Goal: Task Accomplishment & Management: Complete application form

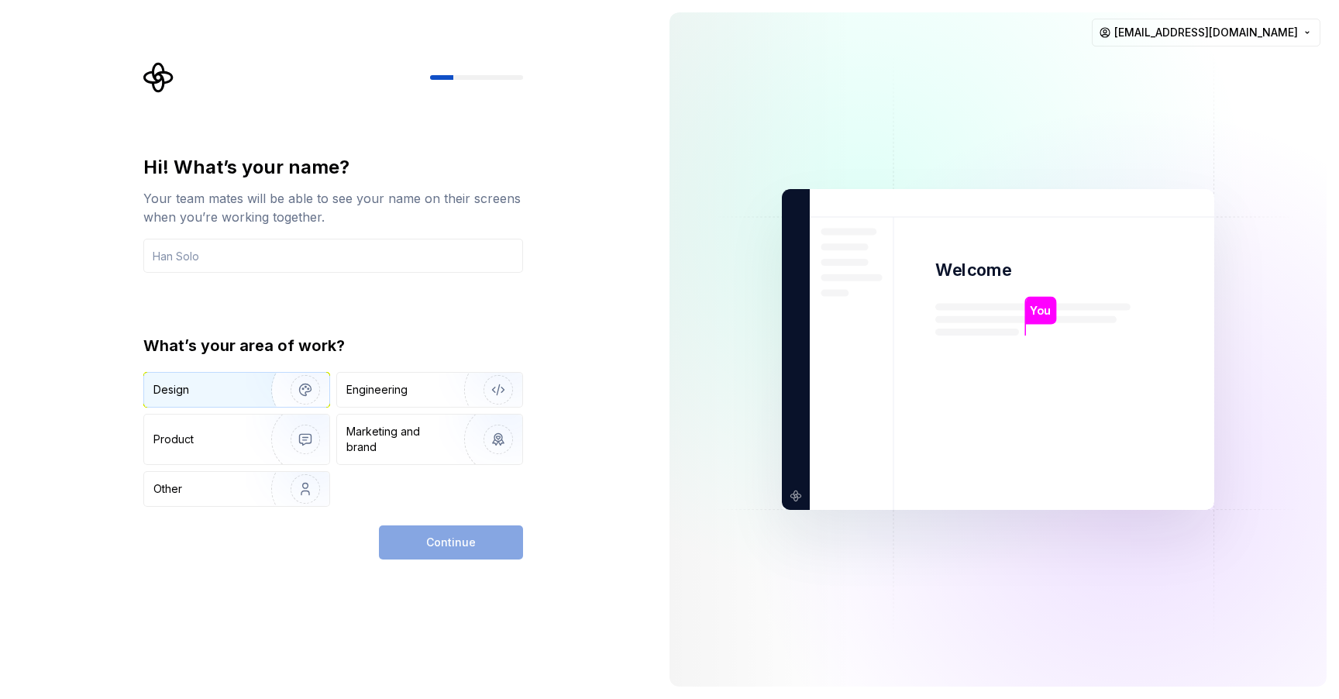
click at [290, 381] on img "button" at bounding box center [295, 390] width 99 height 104
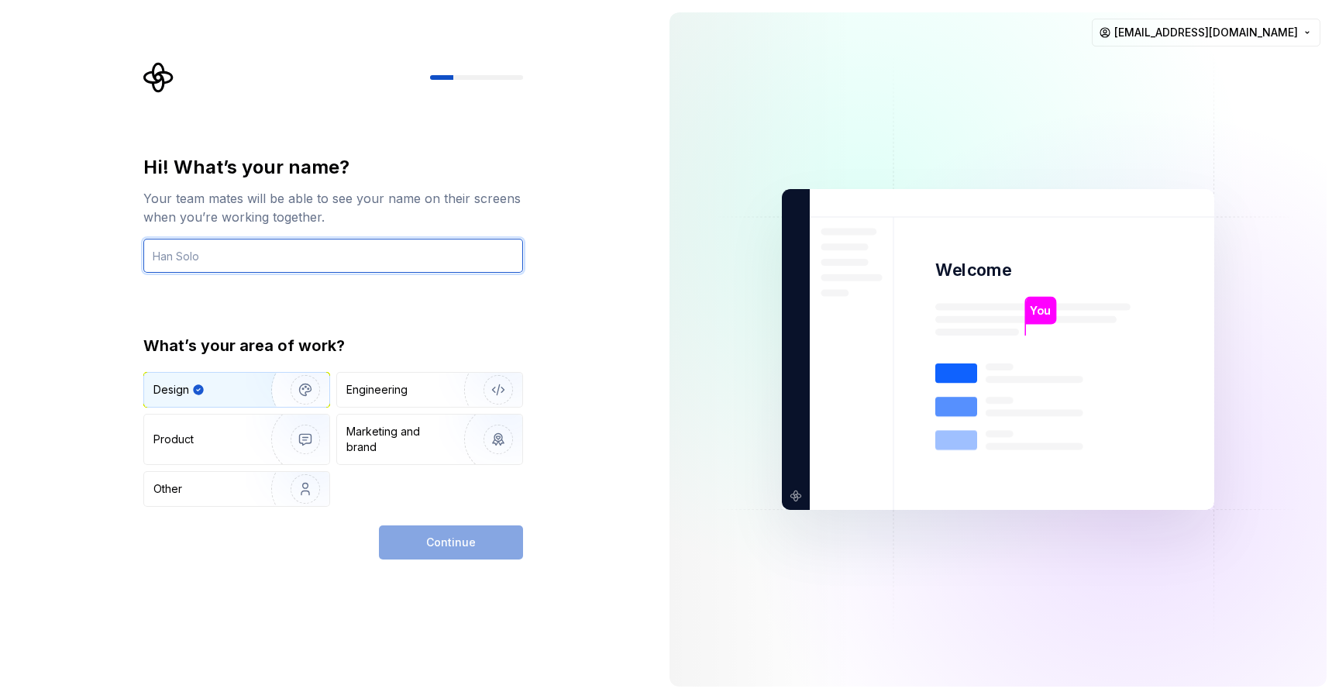
click at [240, 252] on input "text" at bounding box center [333, 256] width 380 height 34
type input "K"
type input "kamashkin"
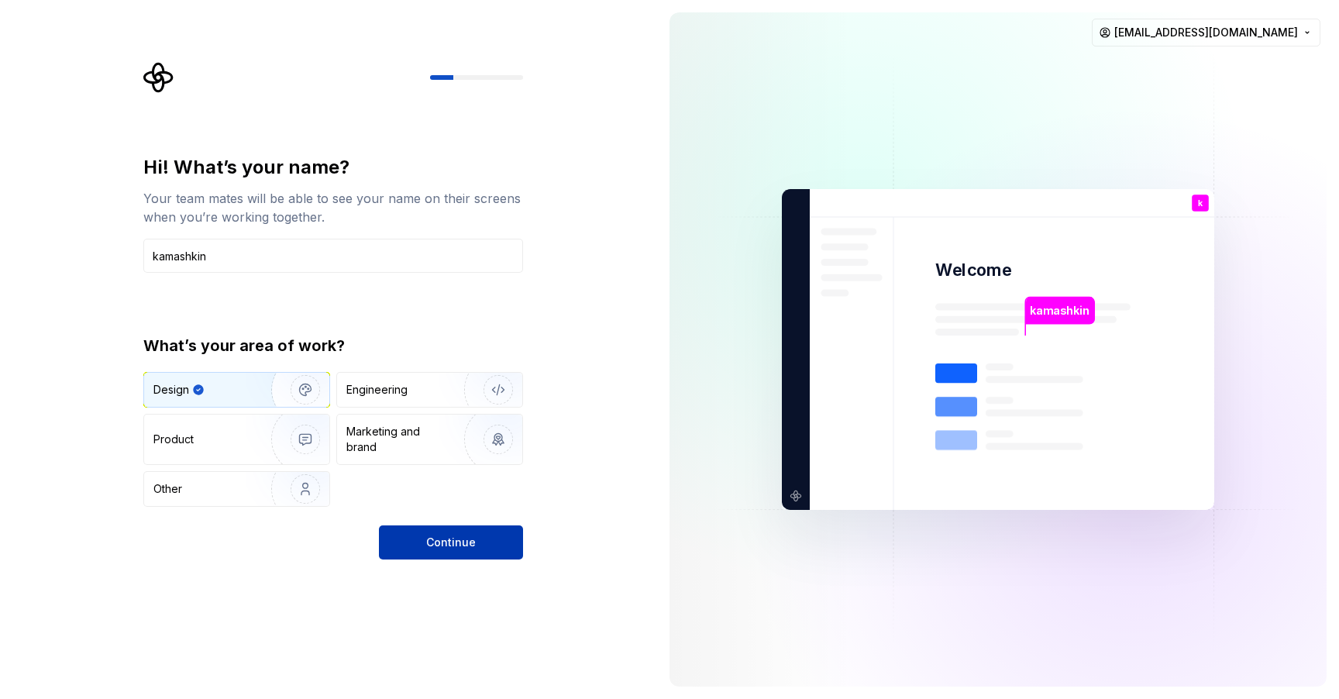
click at [432, 546] on span "Continue" at bounding box center [451, 543] width 50 height 16
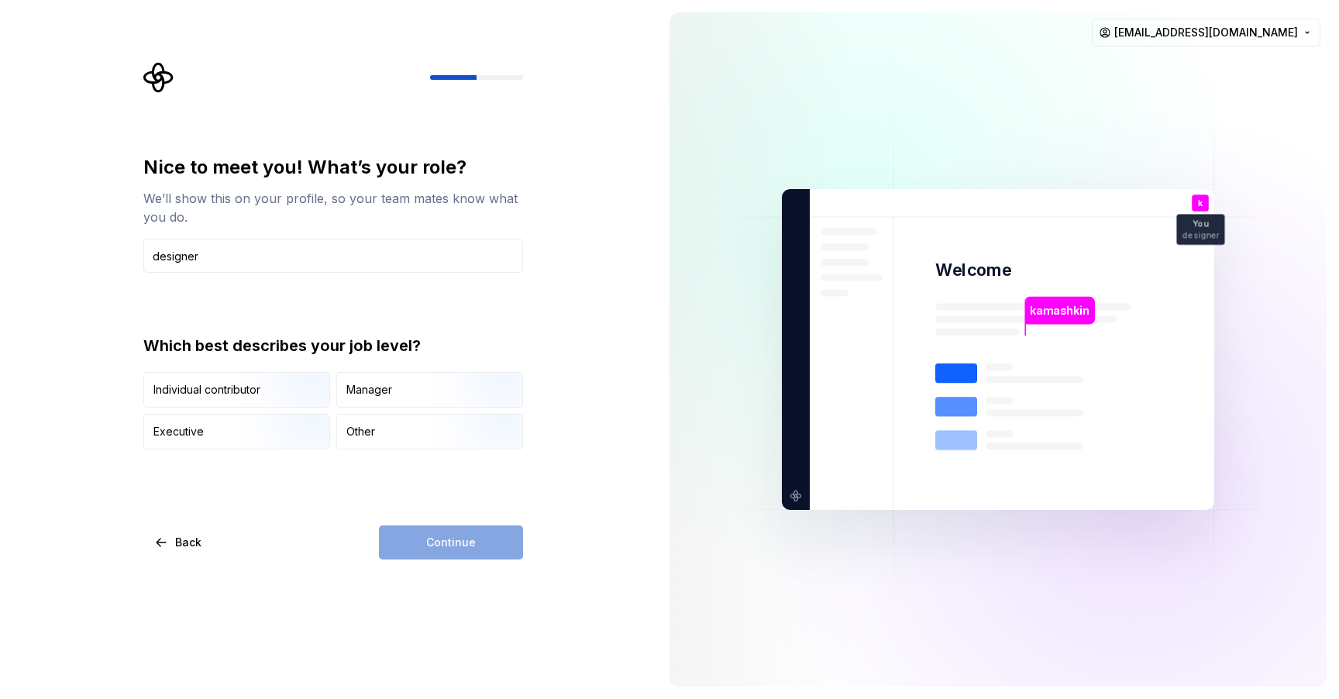
type input "designer"
click at [420, 535] on div "Continue" at bounding box center [451, 543] width 144 height 34
click at [391, 448] on div "Other" at bounding box center [429, 432] width 185 height 34
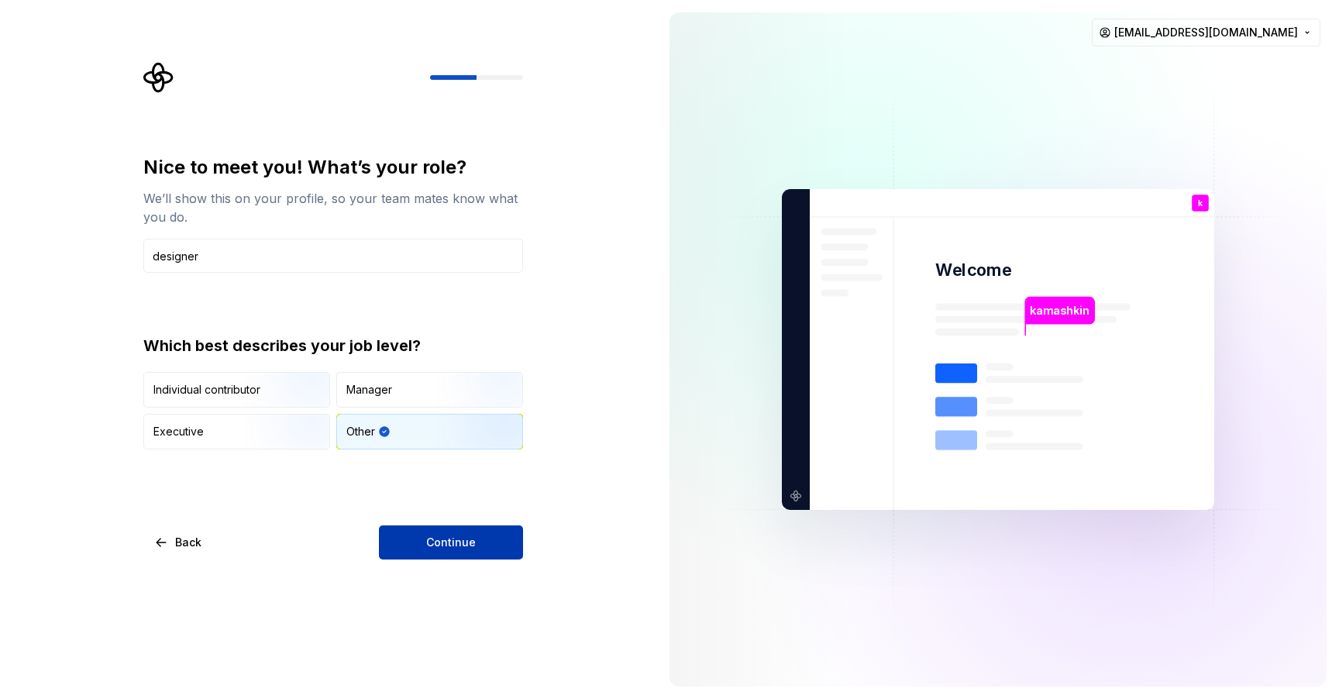
click at [436, 543] on span "Continue" at bounding box center [451, 543] width 50 height 16
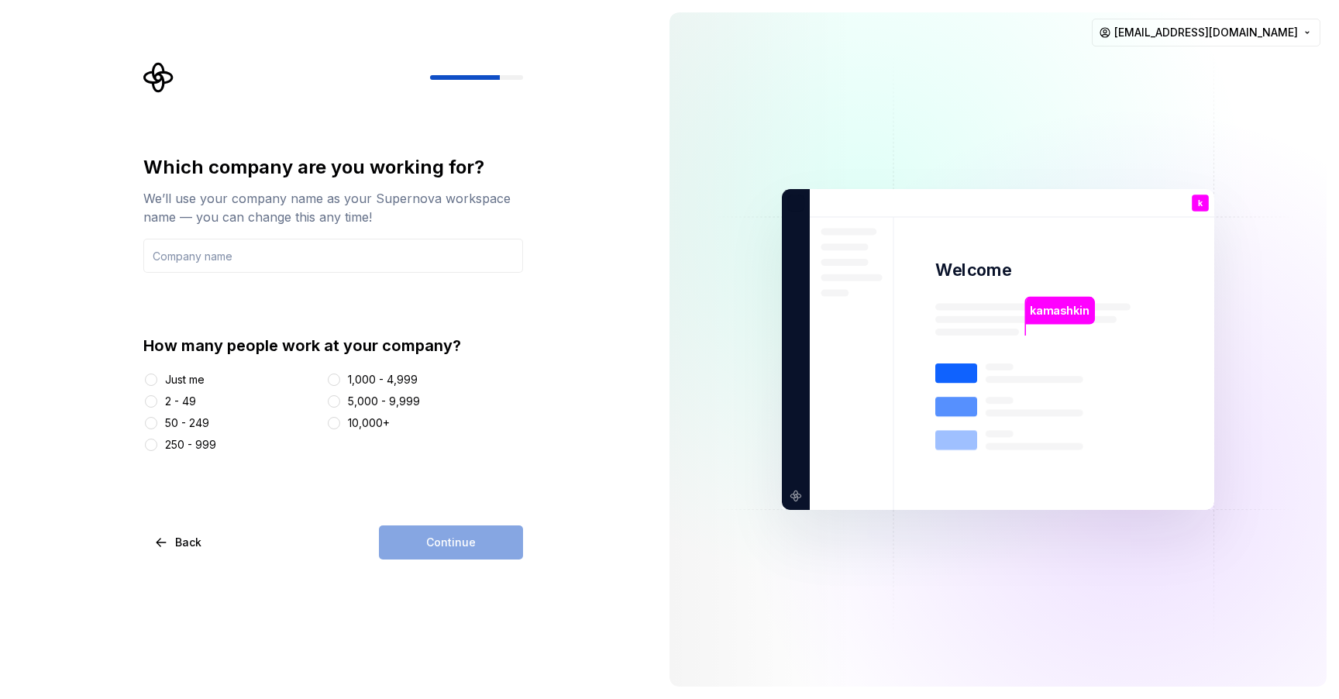
click at [182, 402] on div "2 - 49" at bounding box center [180, 402] width 31 height 16
click at [157, 402] on button "2 - 49" at bounding box center [151, 401] width 12 height 12
click at [467, 546] on div "Continue" at bounding box center [451, 543] width 144 height 34
click at [215, 257] on input "text" at bounding box center [333, 256] width 380 height 34
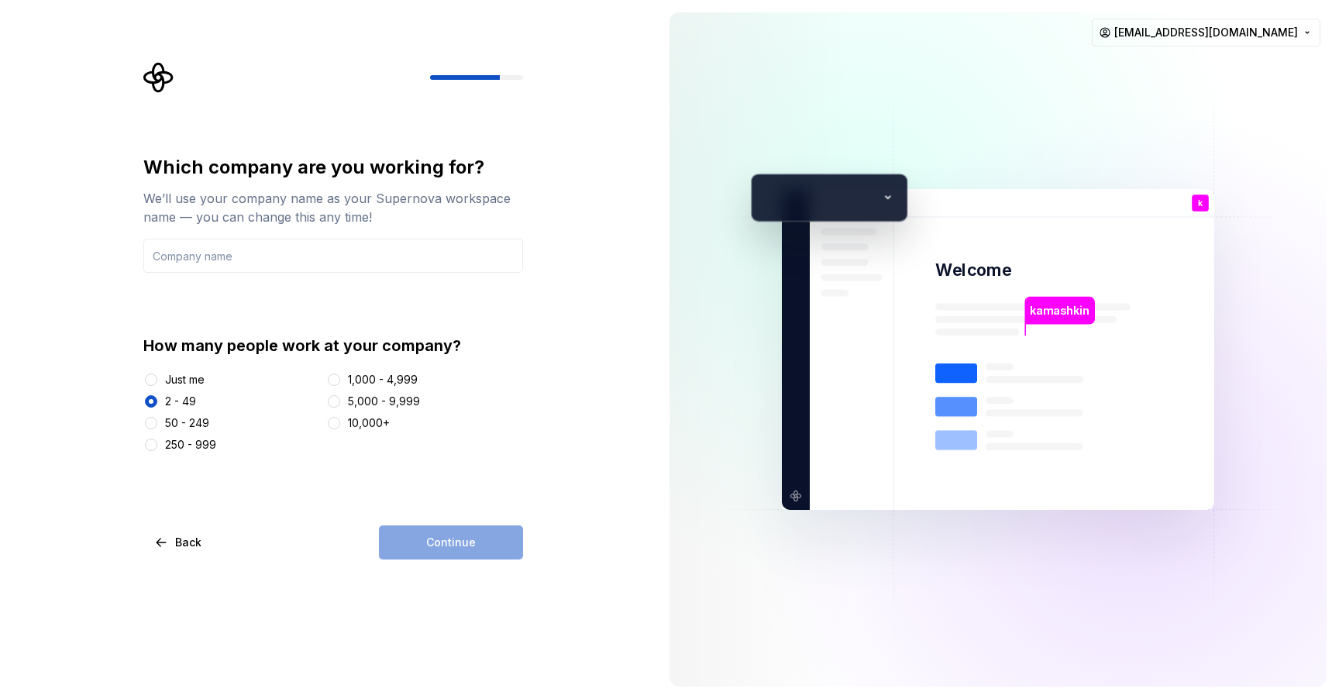
click at [157, 374] on div at bounding box center [151, 380] width 16 height 16
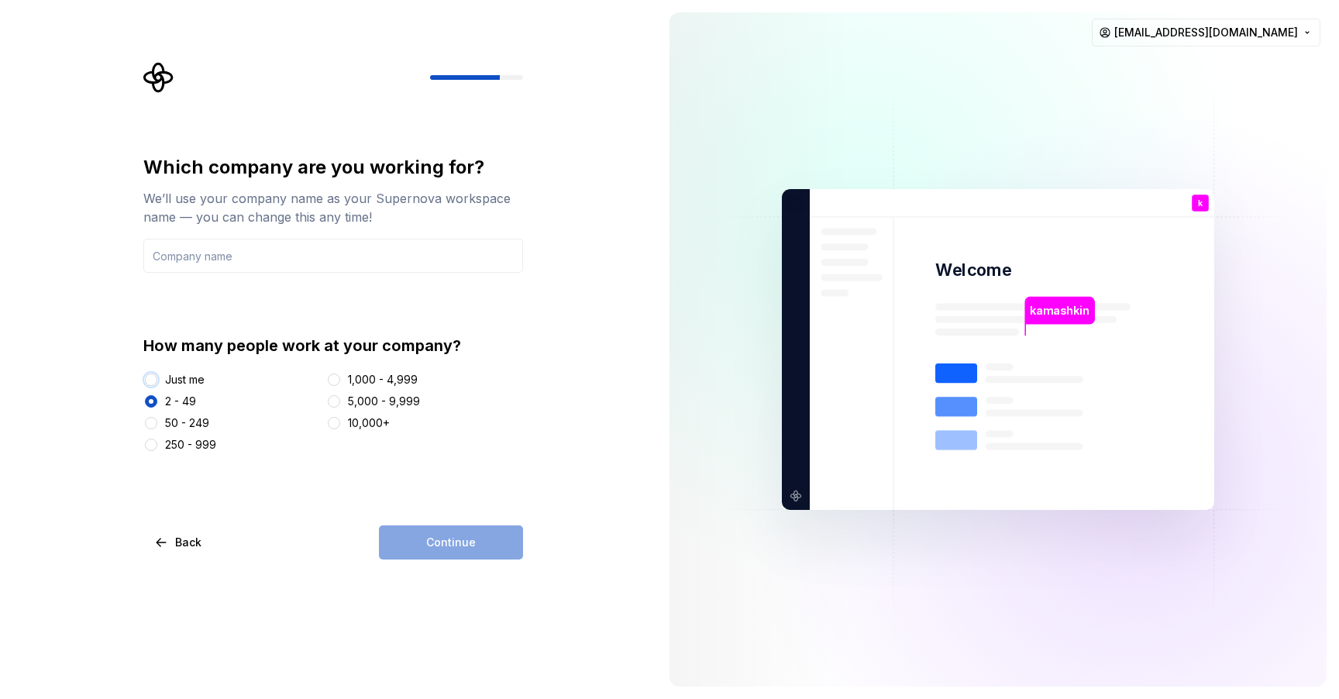
click at [156, 375] on button "Just me" at bounding box center [151, 380] width 12 height 12
click at [228, 258] on input "text" at bounding box center [333, 256] width 380 height 34
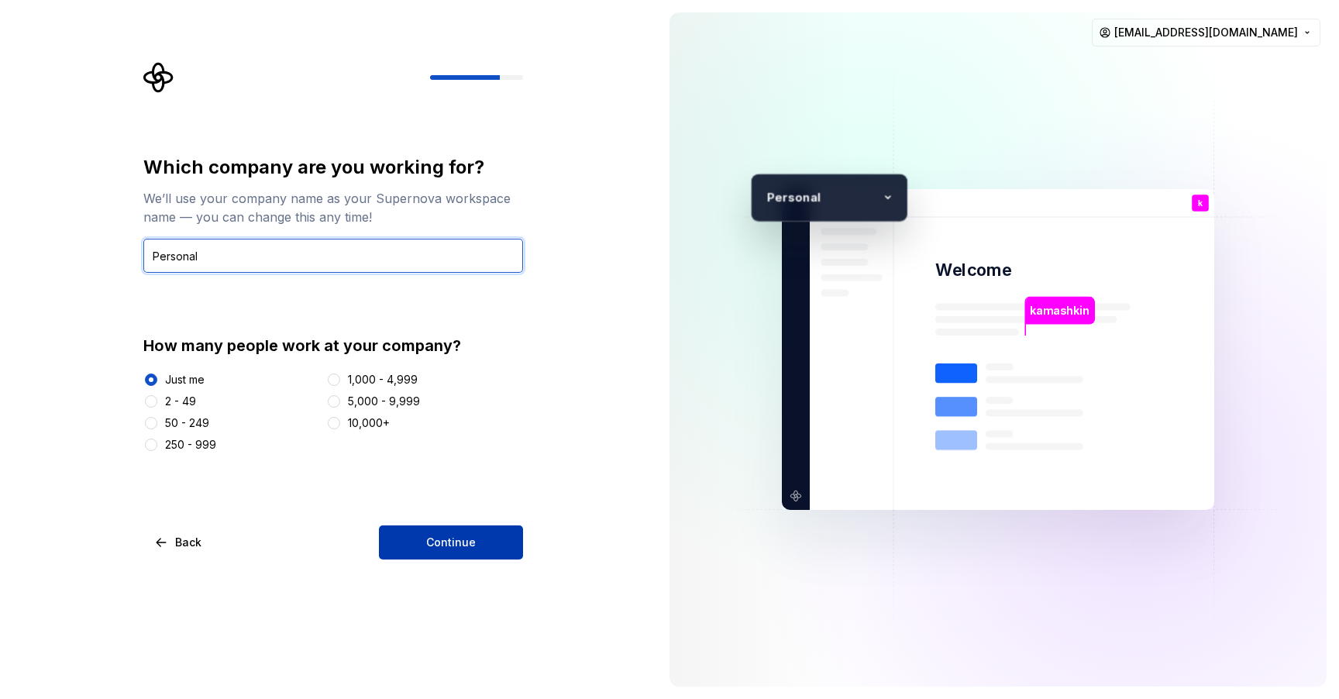
type input "Personal"
click at [440, 531] on button "Continue" at bounding box center [451, 543] width 144 height 34
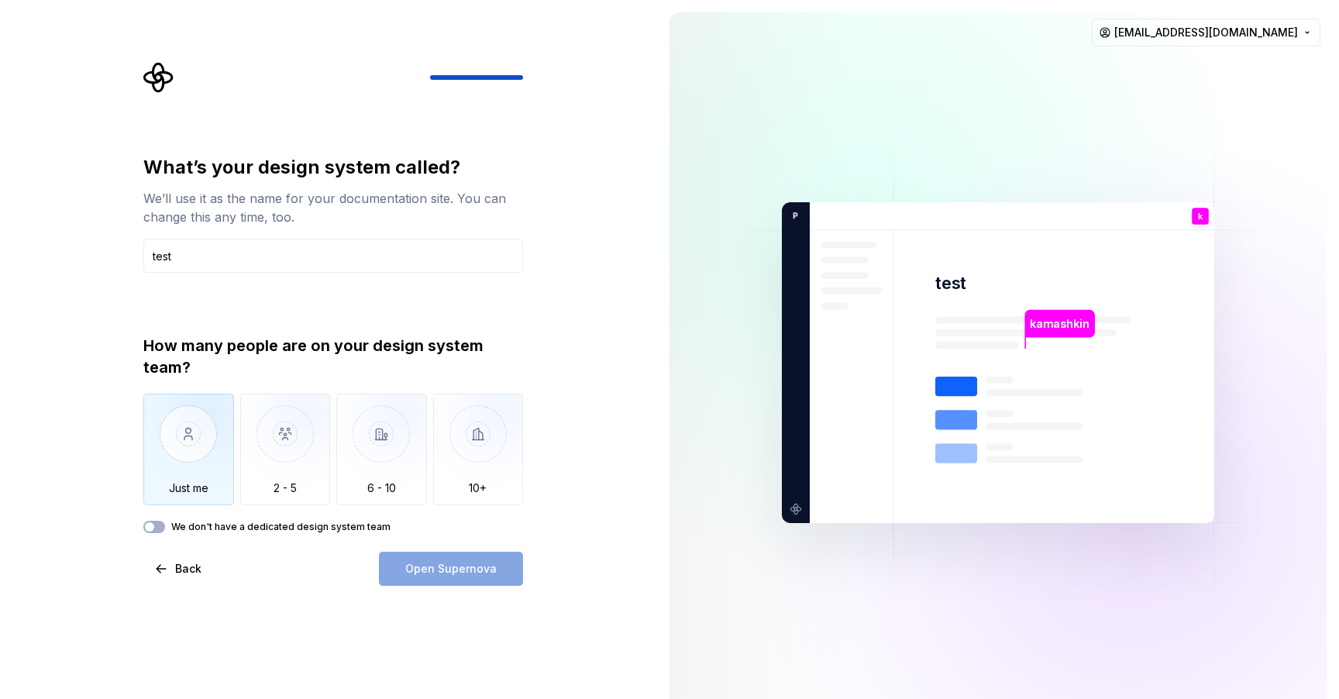
type input "test"
click at [188, 452] on img "button" at bounding box center [188, 446] width 91 height 104
click at [449, 574] on span "Open Supernova" at bounding box center [450, 569] width 91 height 16
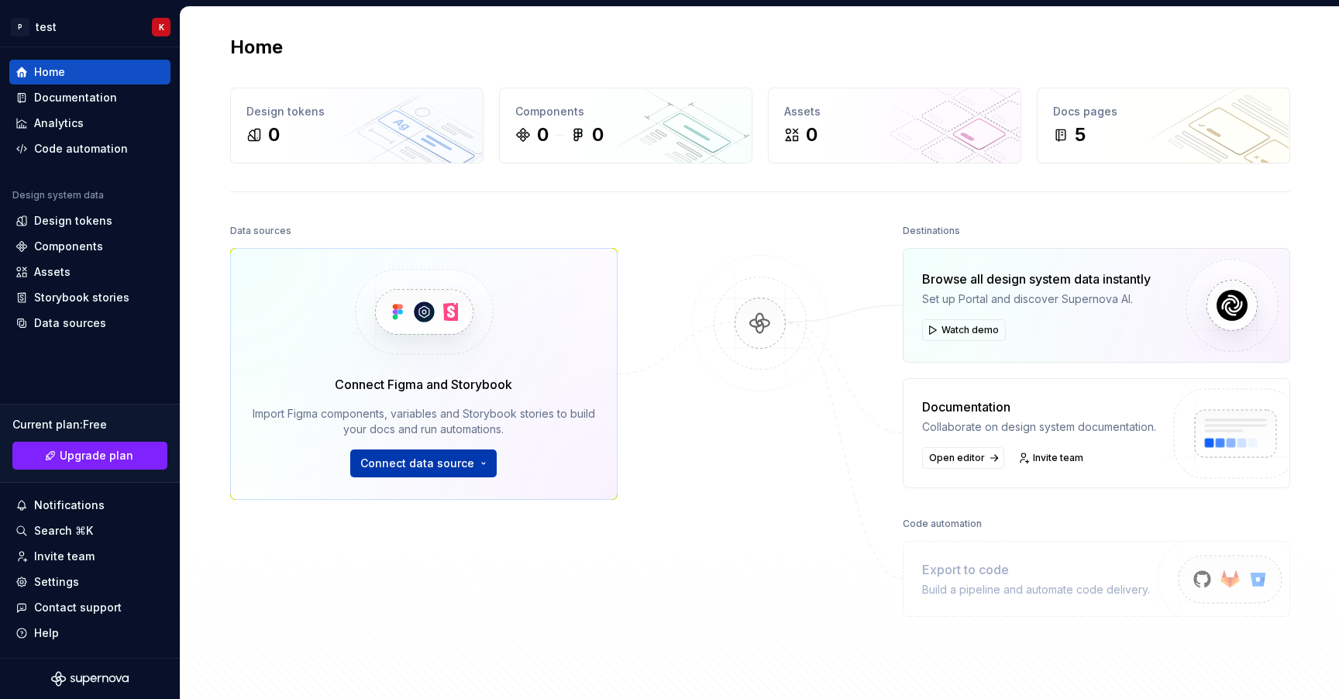
click at [471, 464] on button "Connect data source" at bounding box center [423, 464] width 147 height 28
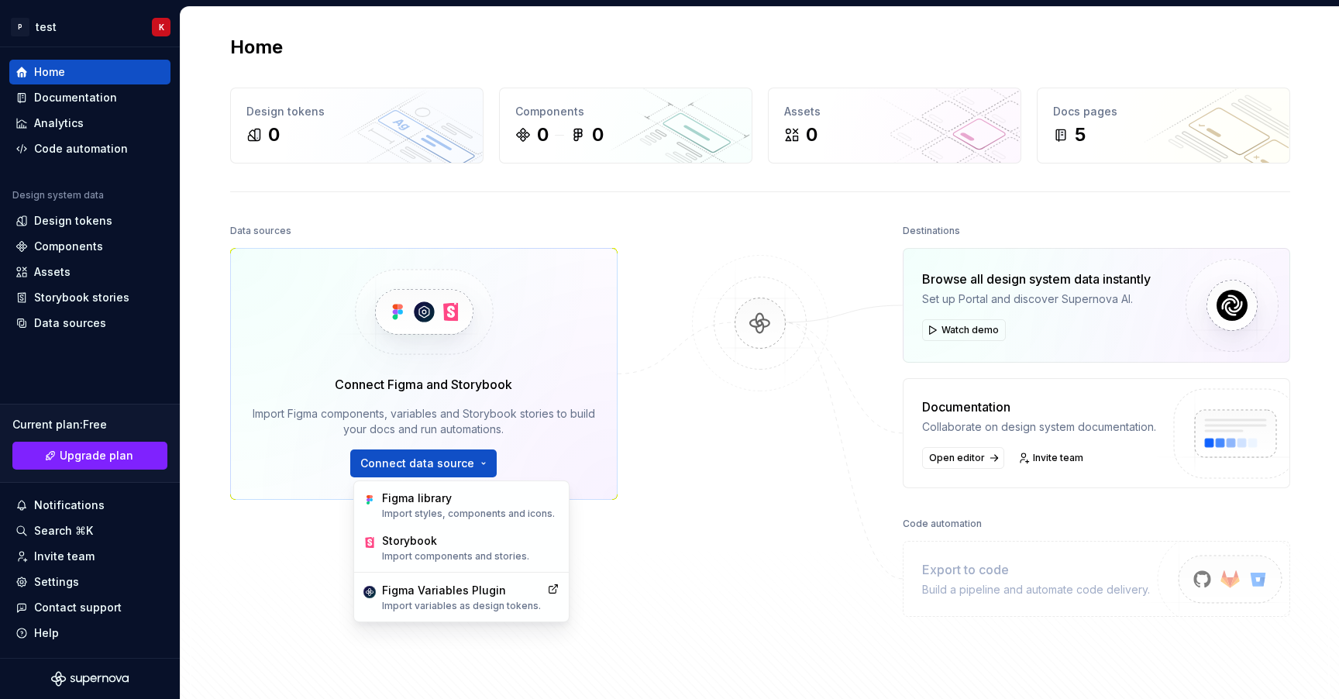
click at [744, 505] on div at bounding box center [760, 429] width 155 height 419
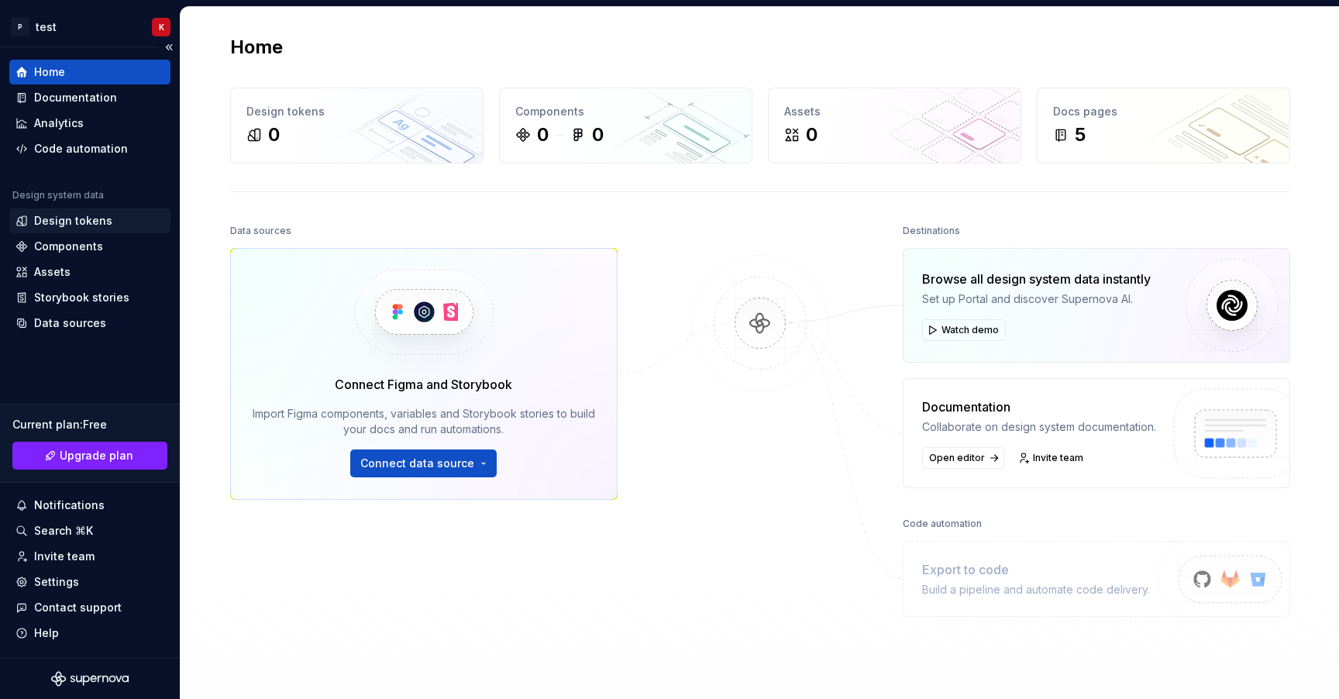
click at [79, 220] on div "Design tokens" at bounding box center [73, 221] width 78 height 16
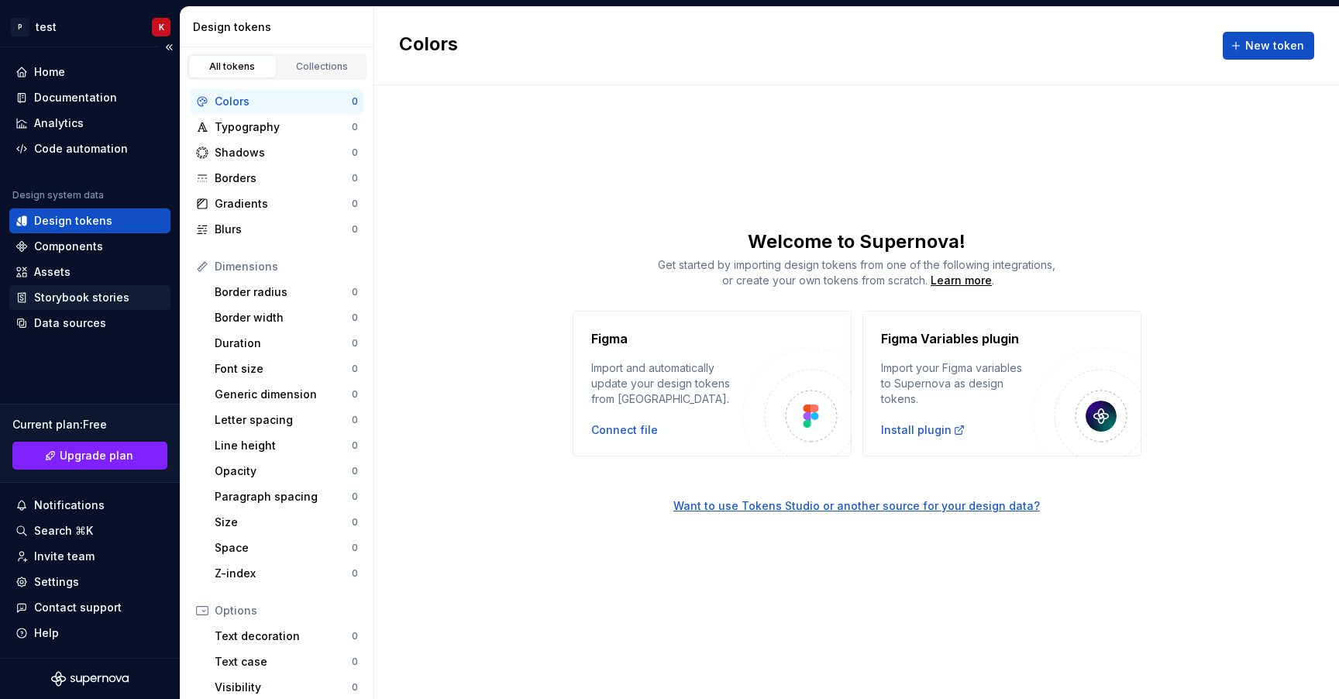
click at [75, 300] on div "Storybook stories" at bounding box center [81, 298] width 95 height 16
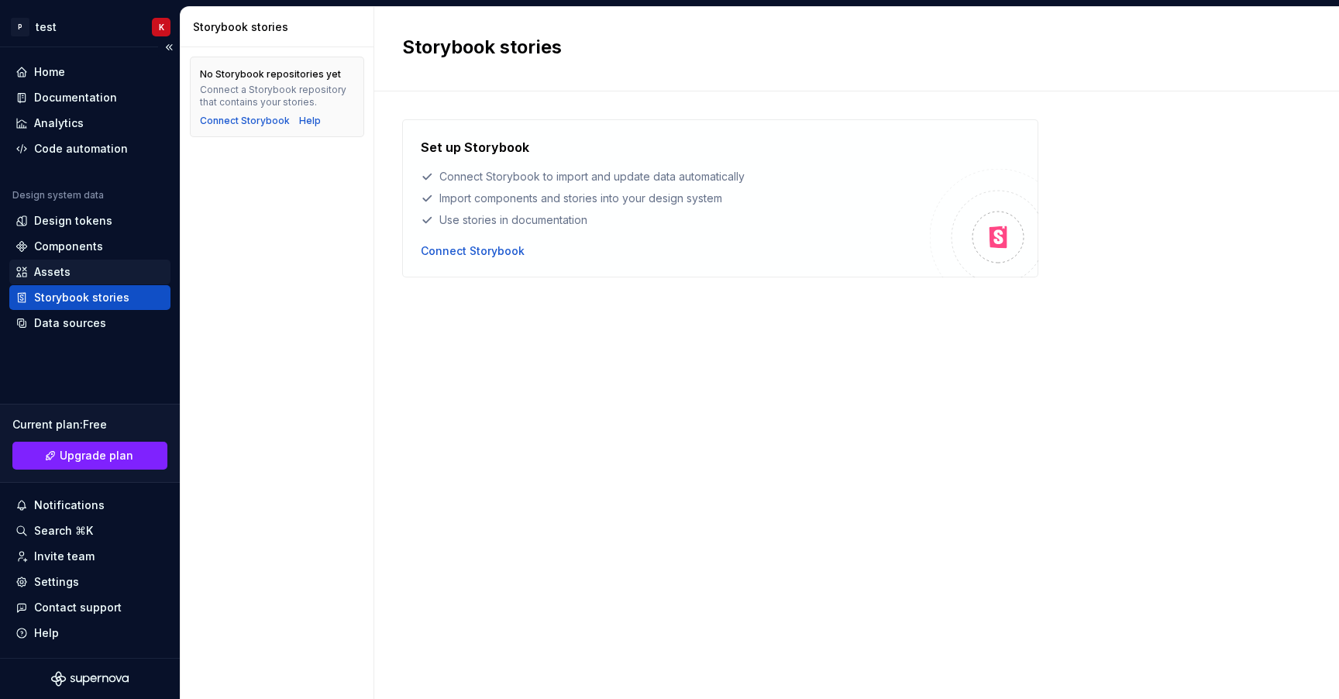
click at [61, 265] on div "Assets" at bounding box center [52, 272] width 36 height 16
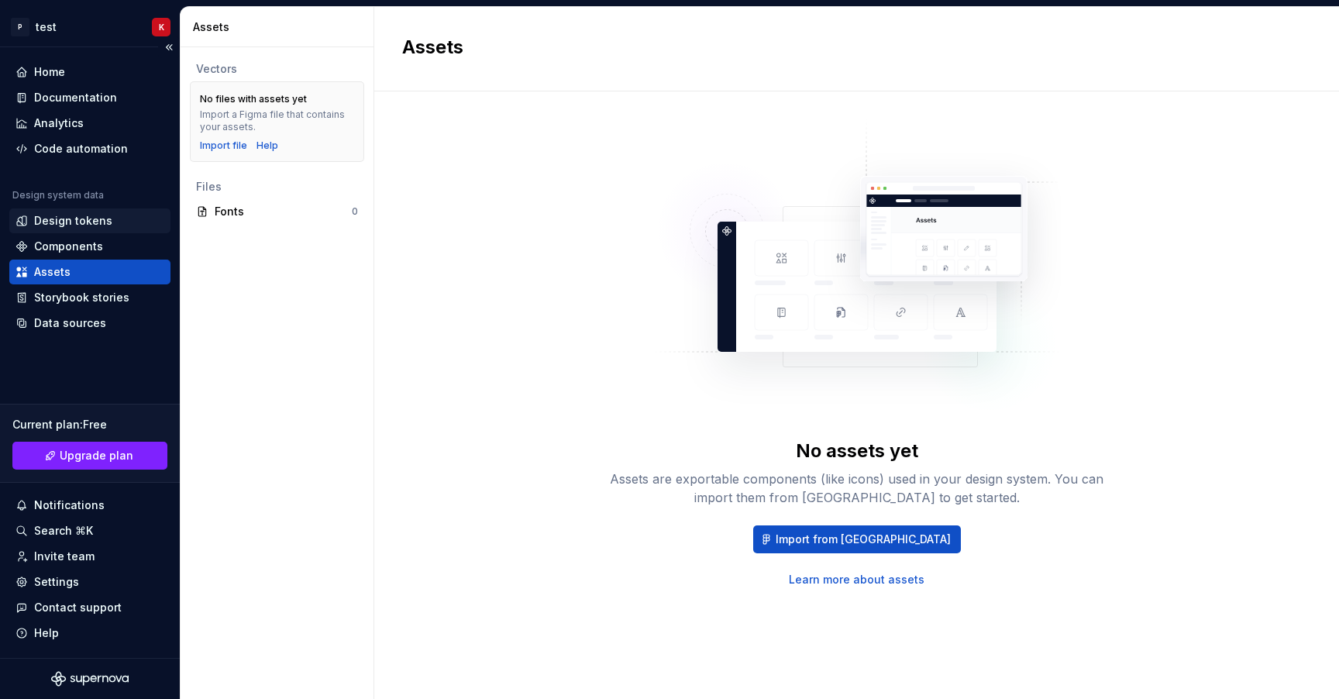
click at [71, 221] on div "Design tokens" at bounding box center [73, 221] width 78 height 16
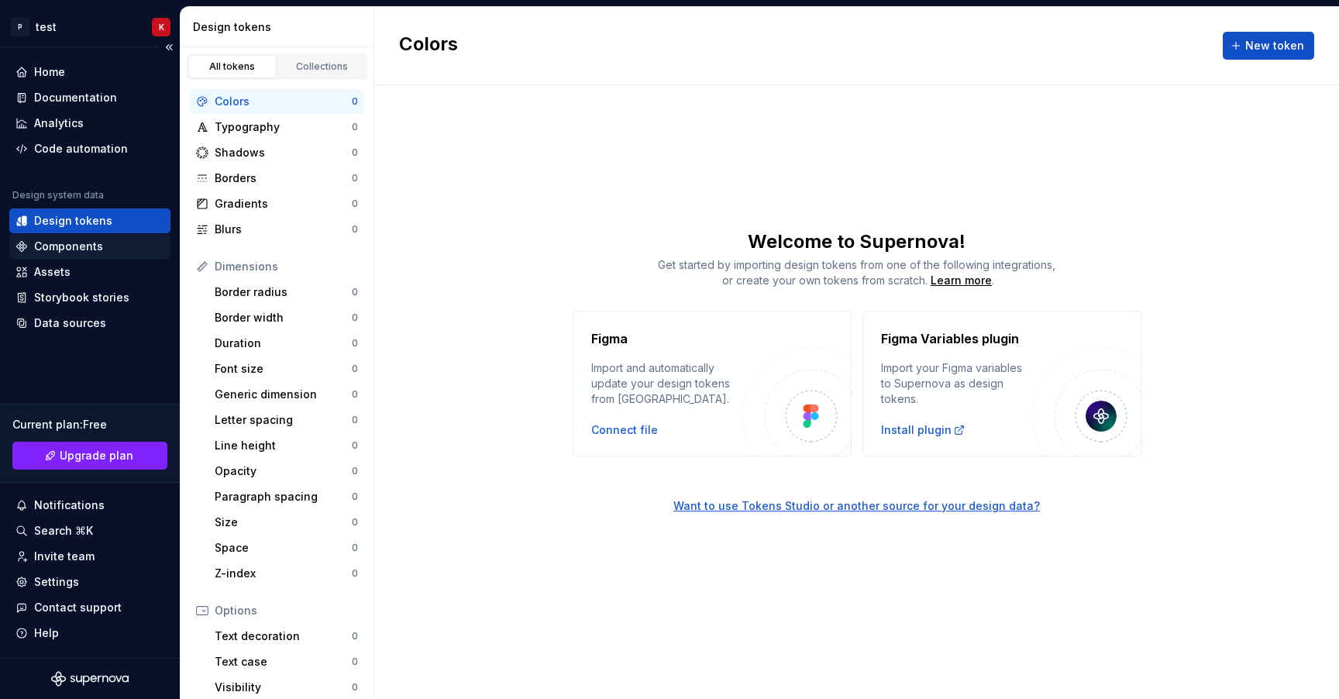
click at [71, 246] on div "Components" at bounding box center [68, 247] width 69 height 16
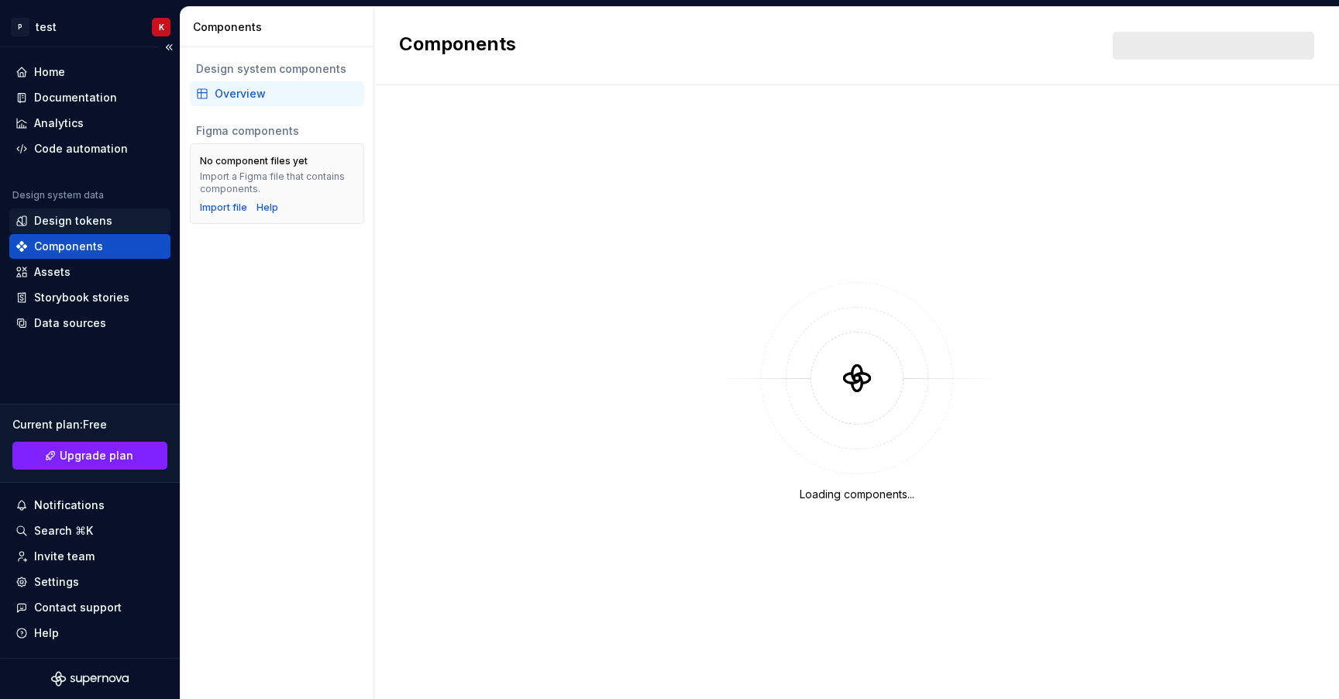
click at [88, 223] on div "Design tokens" at bounding box center [73, 221] width 78 height 16
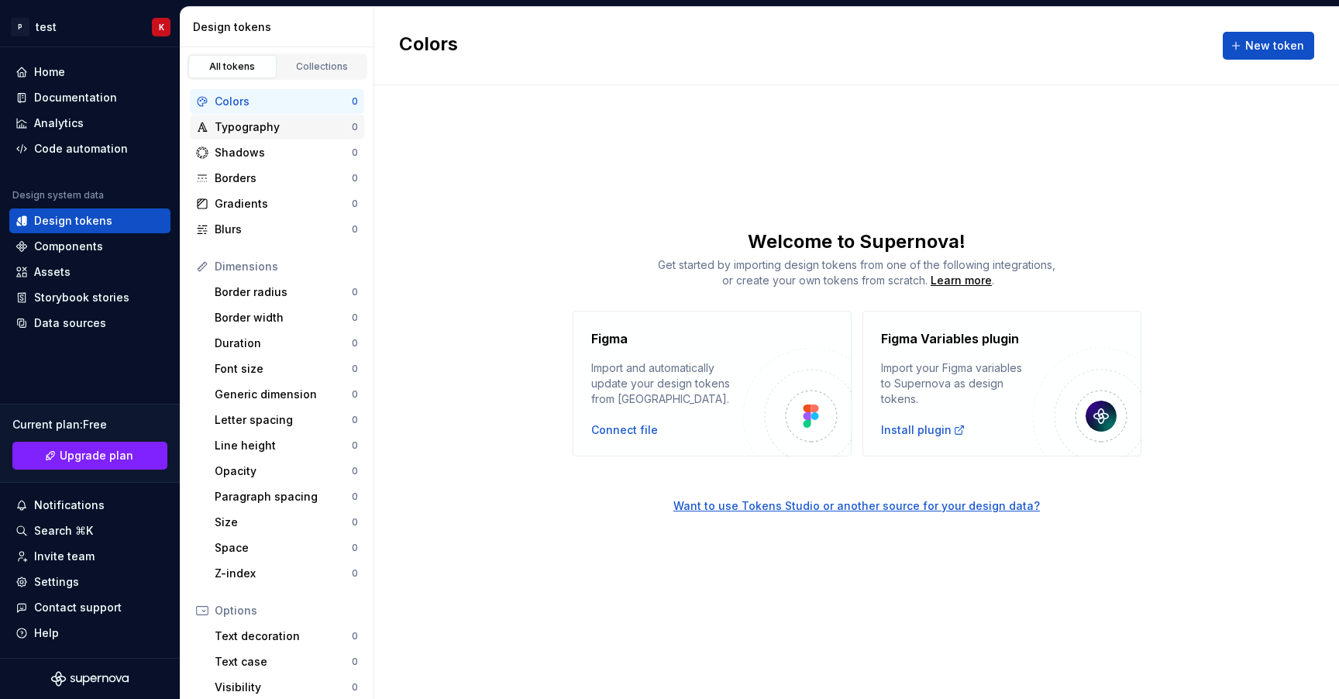
click at [249, 135] on div "Typography 0" at bounding box center [277, 127] width 174 height 25
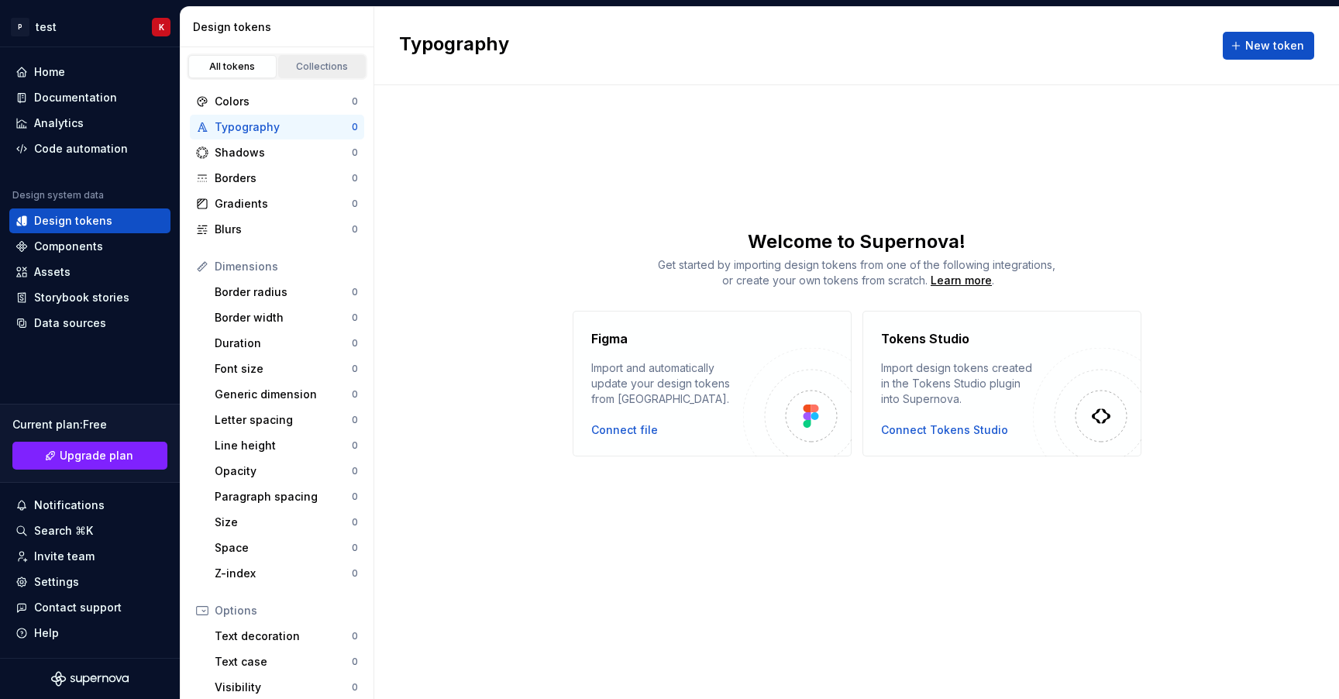
click at [314, 70] on div "Collections" at bounding box center [323, 66] width 78 height 12
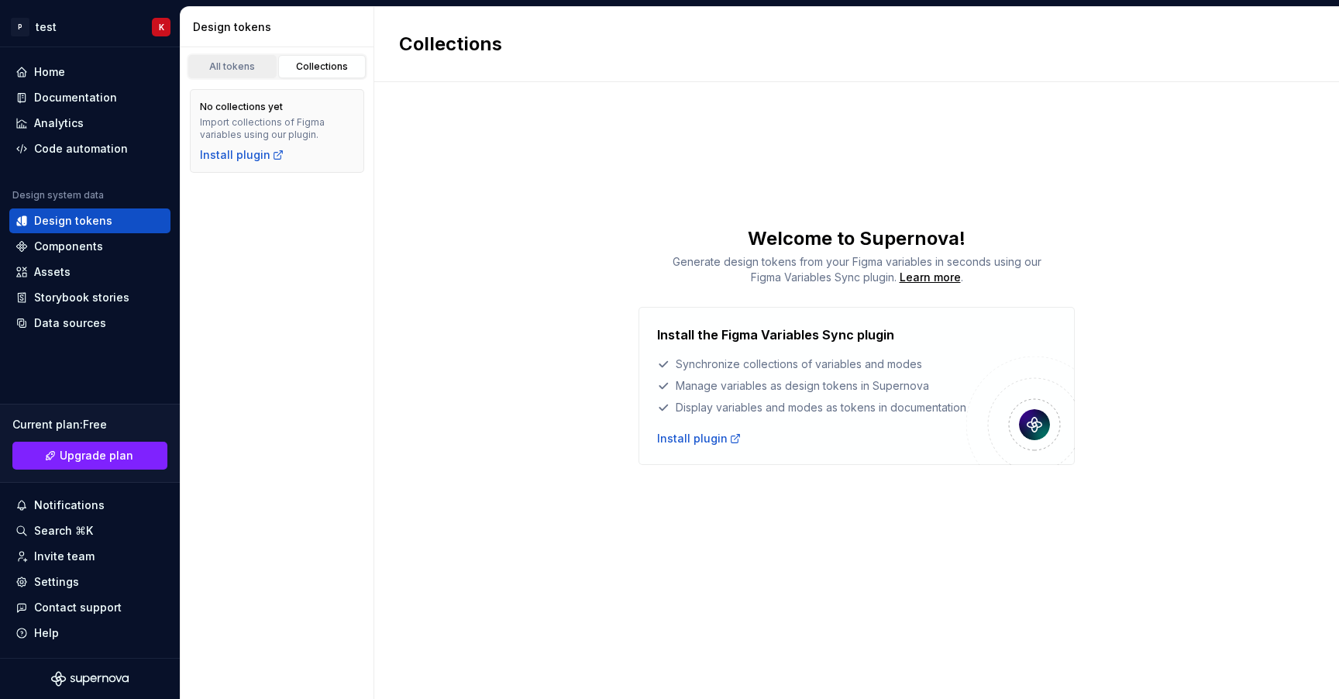
click at [240, 68] on div "All tokens" at bounding box center [233, 66] width 78 height 12
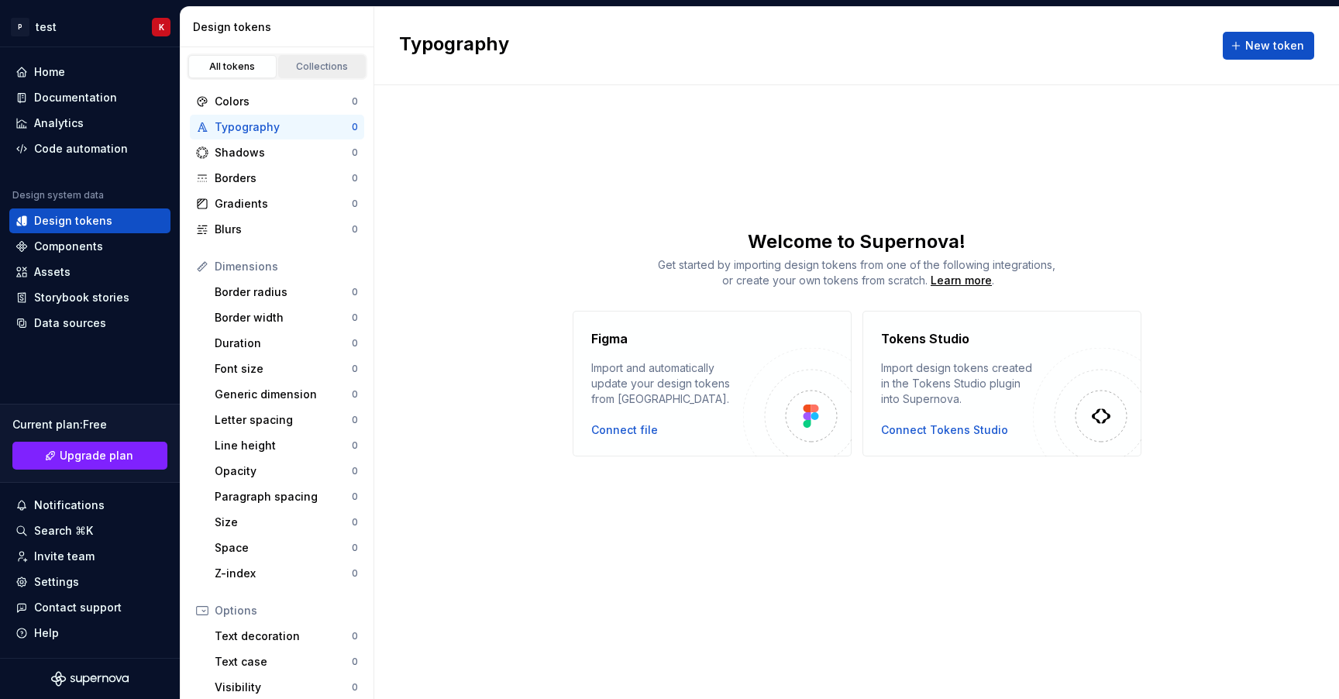
click at [312, 60] on link "Collections" at bounding box center [322, 66] width 88 height 23
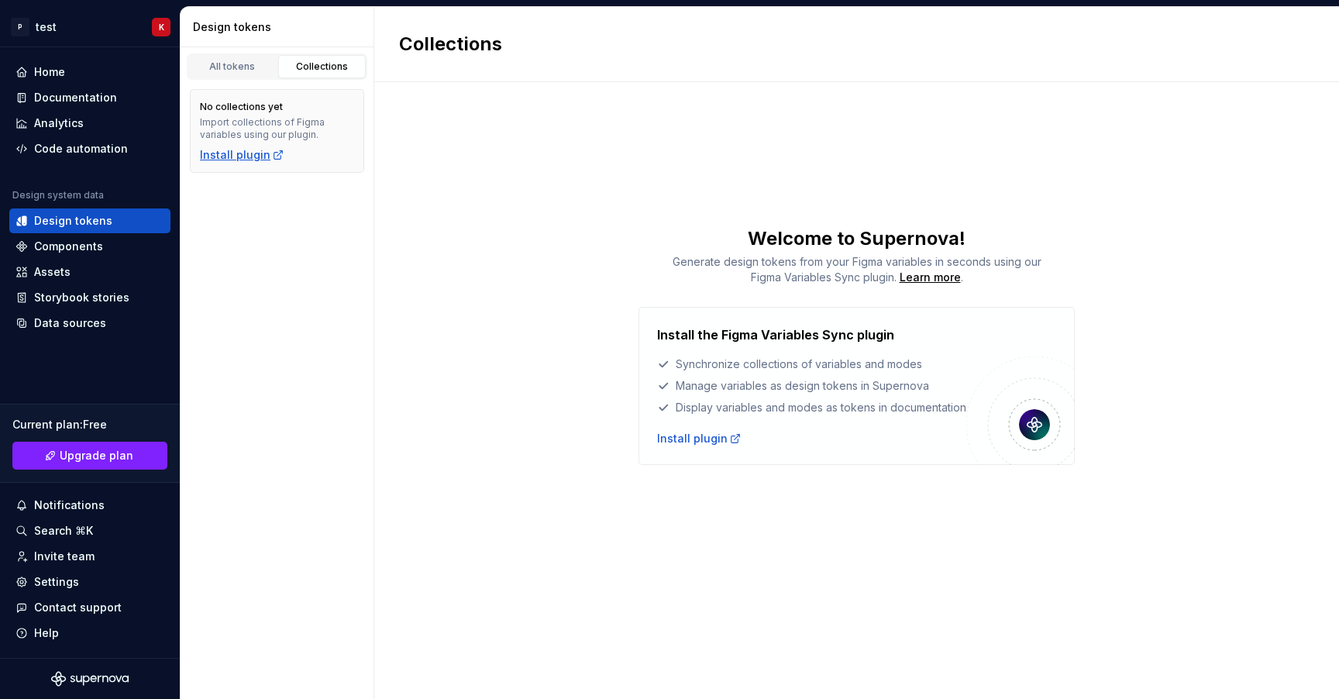
click at [246, 151] on div "Install plugin" at bounding box center [242, 155] width 84 height 16
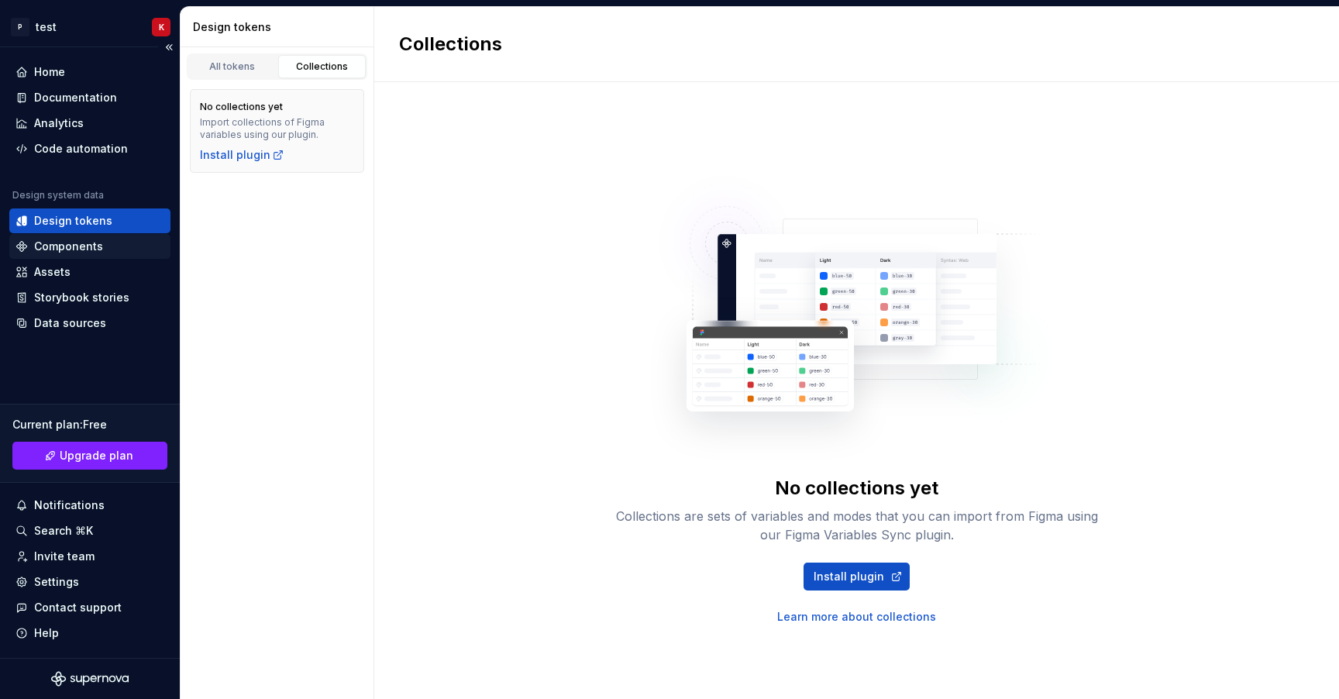
click at [99, 238] on div "Components" at bounding box center [89, 246] width 161 height 25
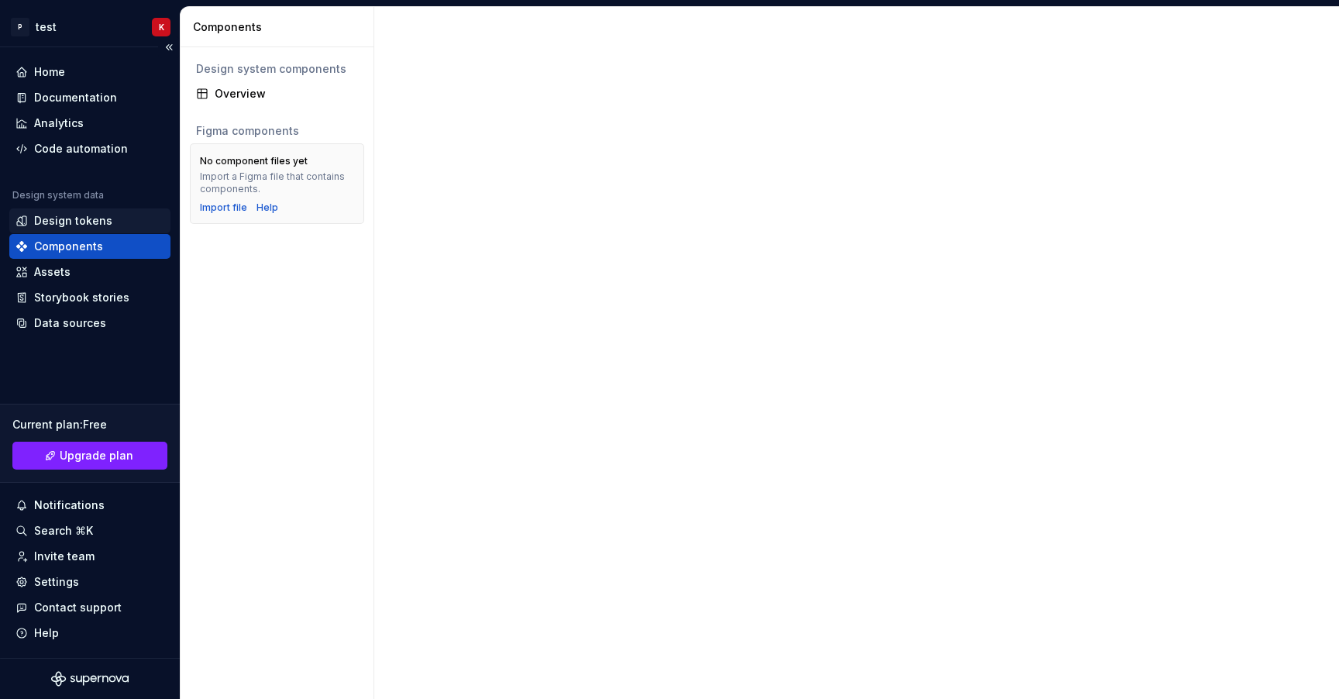
click at [95, 221] on div "Design tokens" at bounding box center [73, 221] width 78 height 16
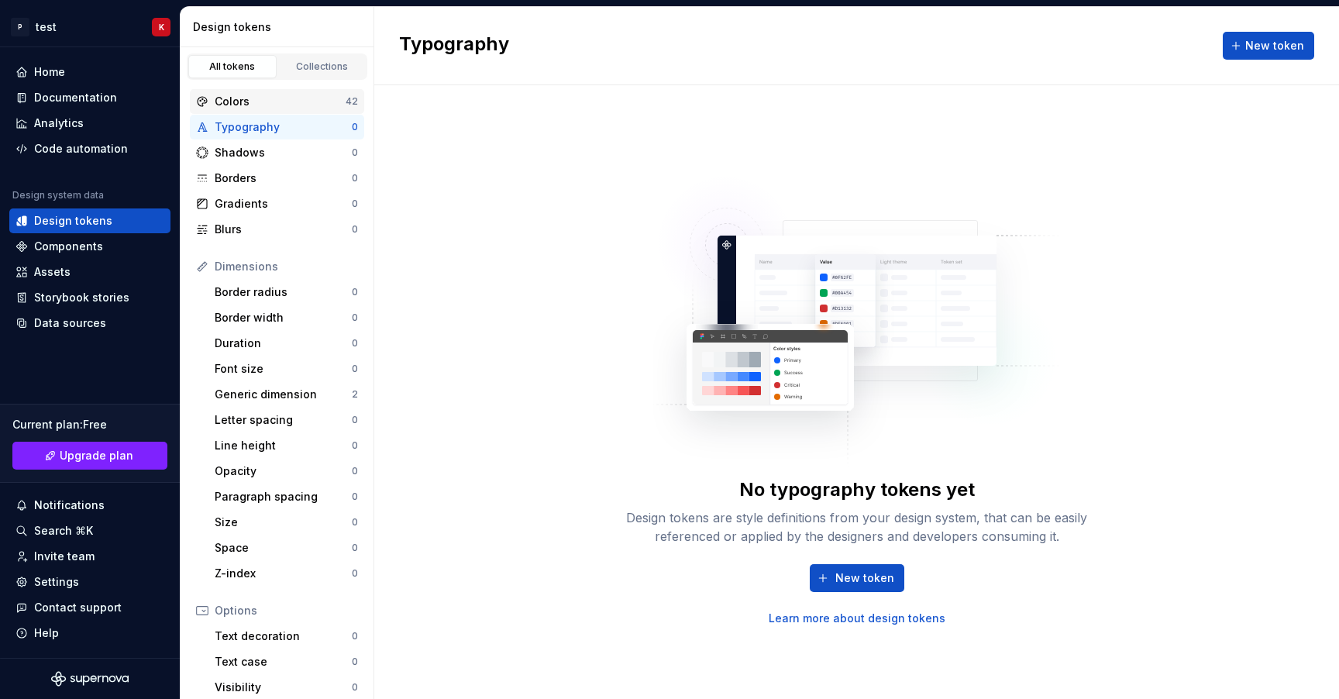
click at [264, 94] on div "Colors" at bounding box center [280, 102] width 131 height 16
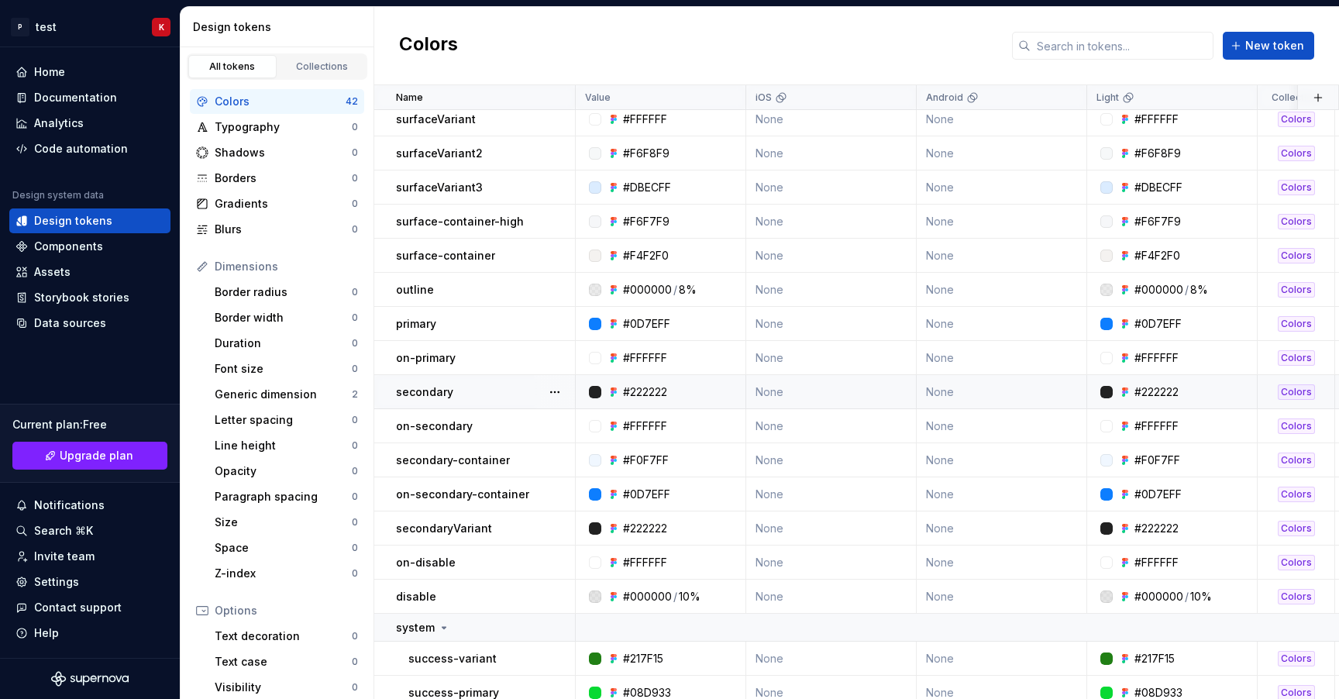
scroll to position [224, 0]
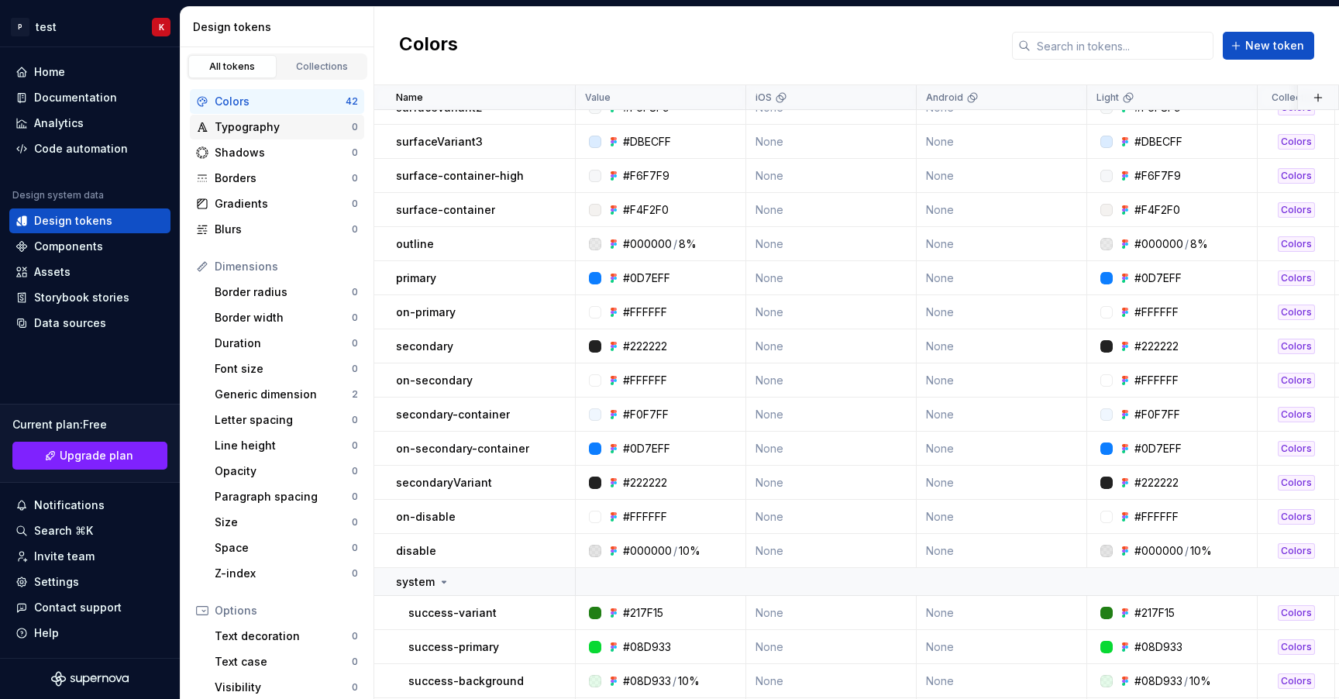
click at [296, 134] on div "Typography" at bounding box center [283, 127] width 137 height 16
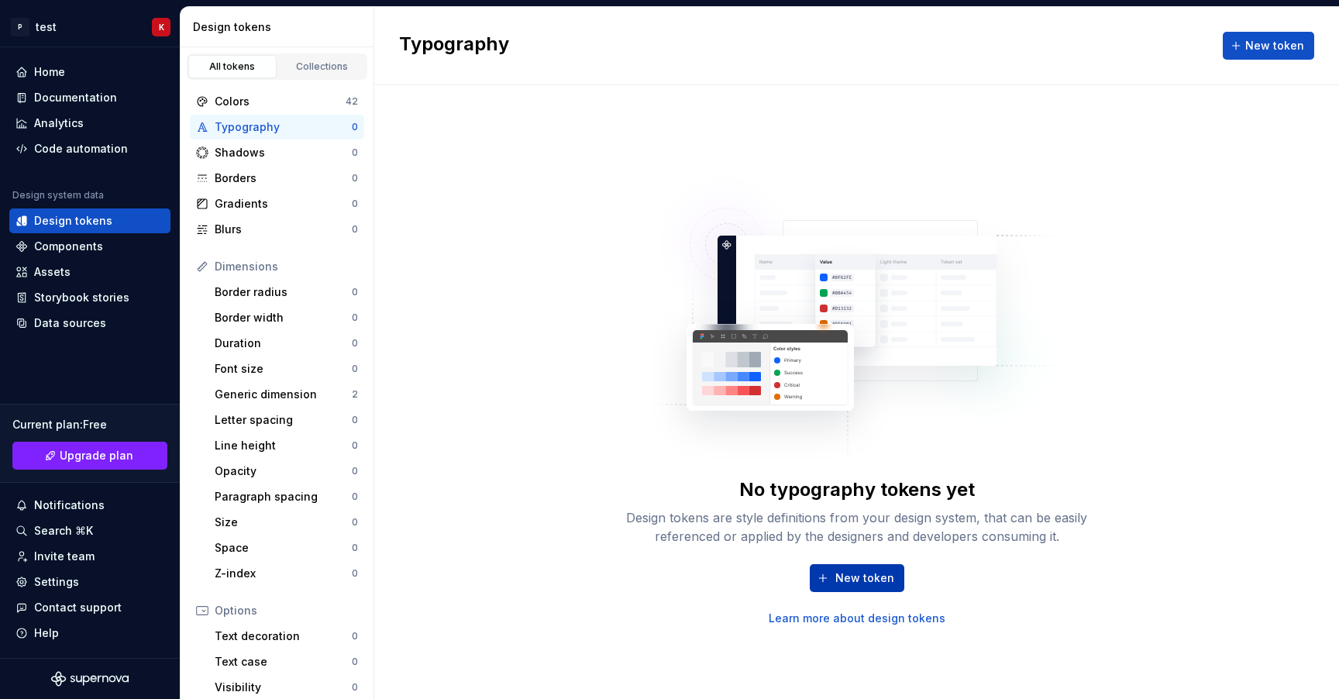
click at [830, 571] on button "New token" at bounding box center [857, 578] width 95 height 28
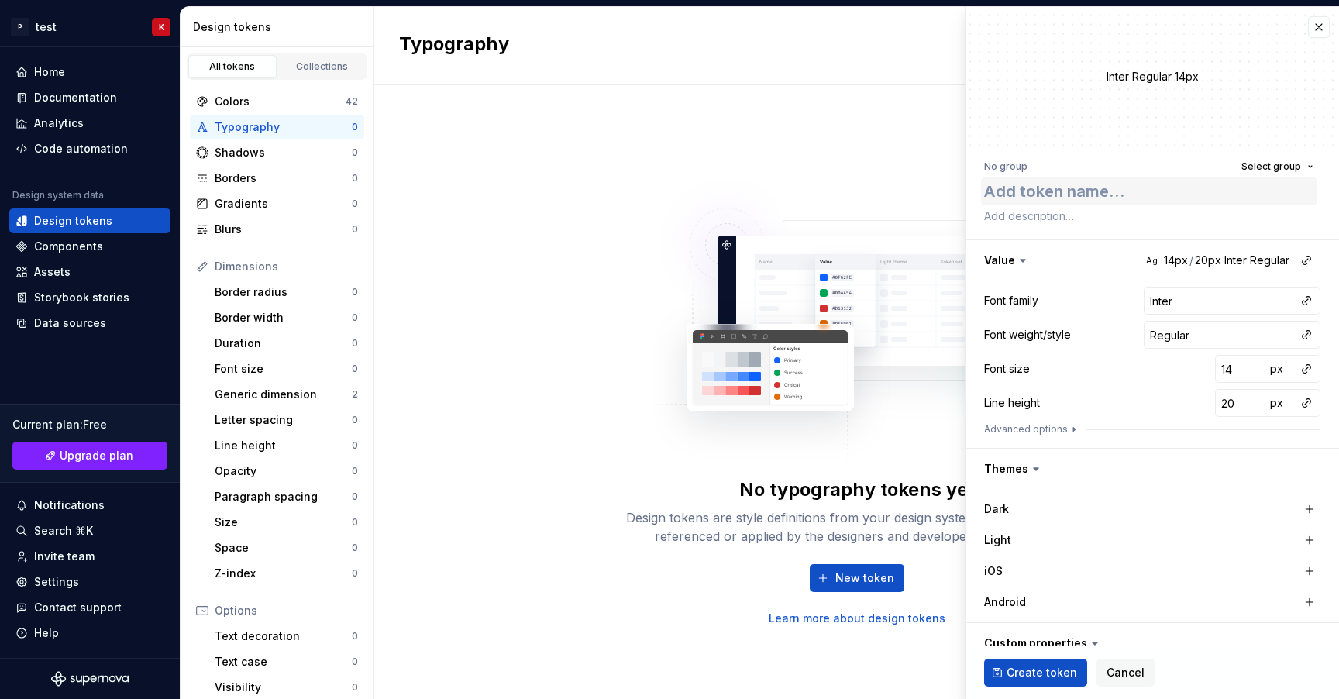
type textarea "*"
click at [1286, 166] on span "Select group" at bounding box center [1272, 166] width 60 height 12
click at [1284, 166] on span "Select group" at bounding box center [1272, 166] width 60 height 12
click at [851, 467] on img at bounding box center [857, 313] width 408 height 310
click at [865, 495] on div "No typography tokens yet" at bounding box center [857, 489] width 236 height 25
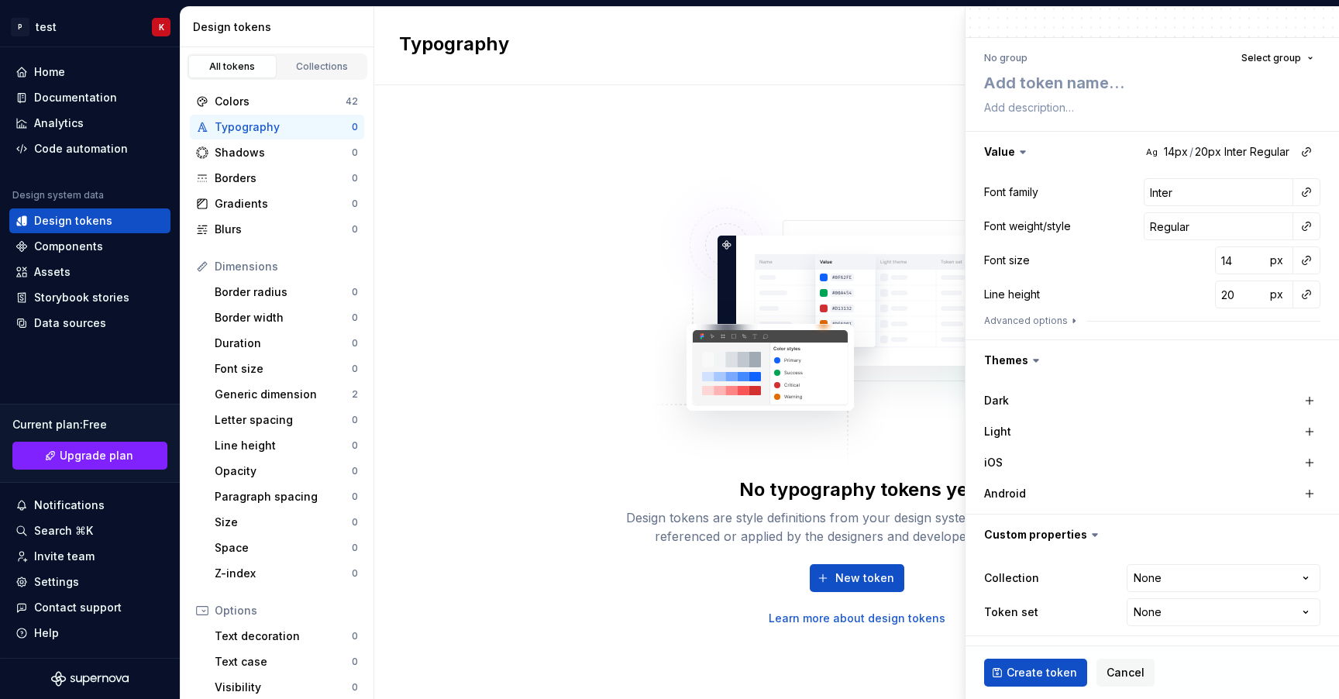
scroll to position [109, 0]
click at [1308, 574] on html "P test K Home Documentation Analytics Code automation Design system data Design…" at bounding box center [669, 349] width 1339 height 699
click at [1284, 581] on html "P test K Home Documentation Analytics Code automation Design system data Design…" at bounding box center [669, 349] width 1339 height 699
click at [1236, 568] on html "P test K Home Documentation Analytics Code automation Design system data Design…" at bounding box center [669, 349] width 1339 height 699
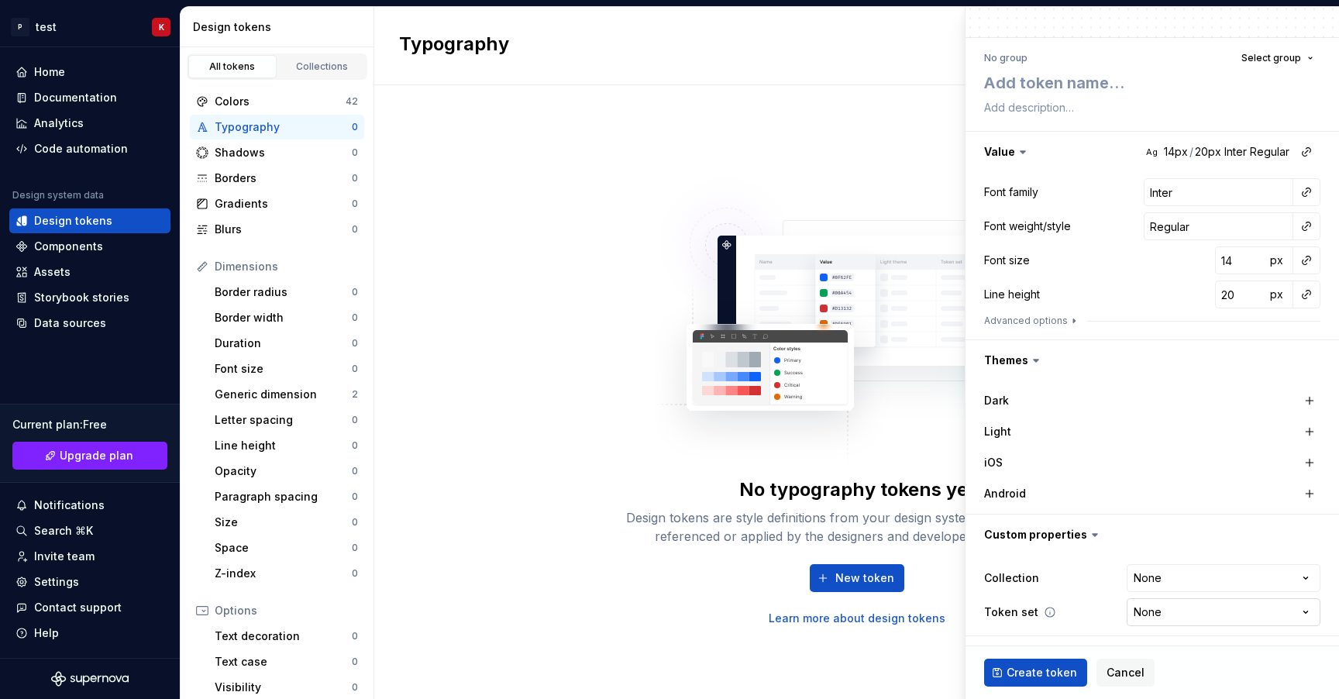
click at [1160, 602] on html "P test K Home Documentation Analytics Code automation Design system data Design…" at bounding box center [669, 349] width 1339 height 699
click at [1160, 609] on html "P test K Home Documentation Analytics Code automation Design system data Design…" at bounding box center [669, 349] width 1339 height 699
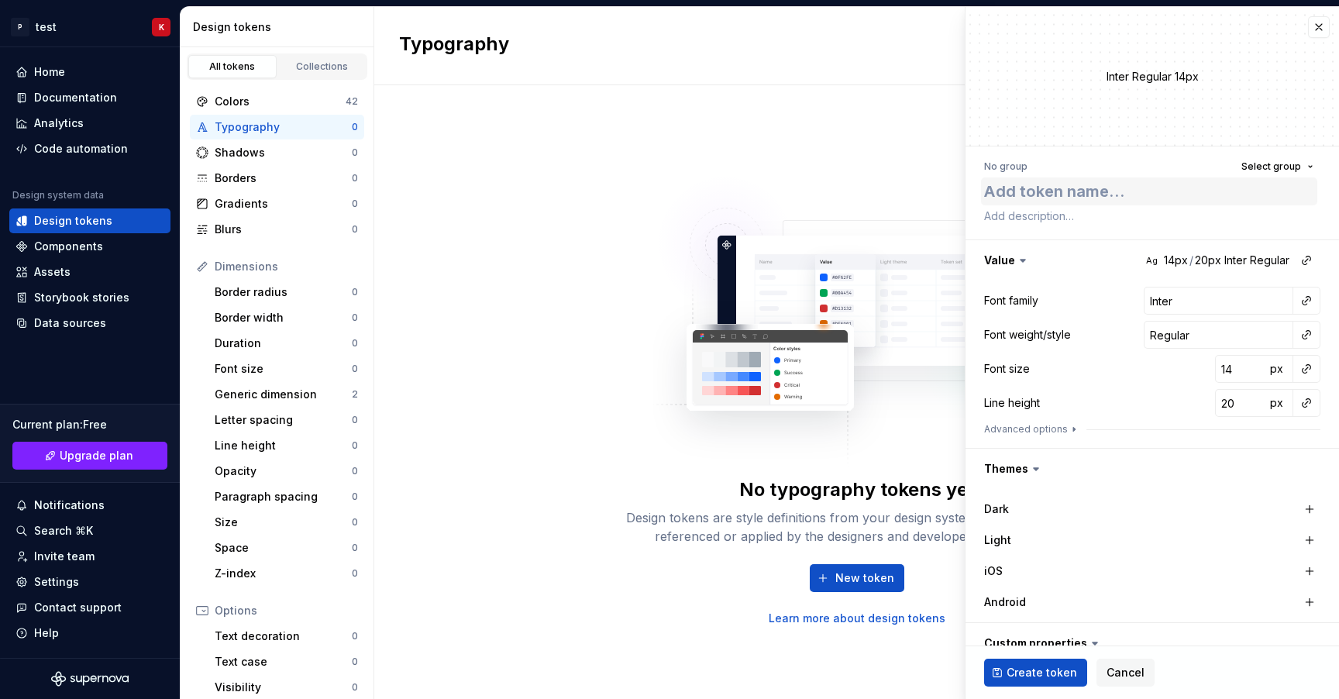
scroll to position [0, 0]
click at [1318, 28] on button "button" at bounding box center [1319, 27] width 22 height 22
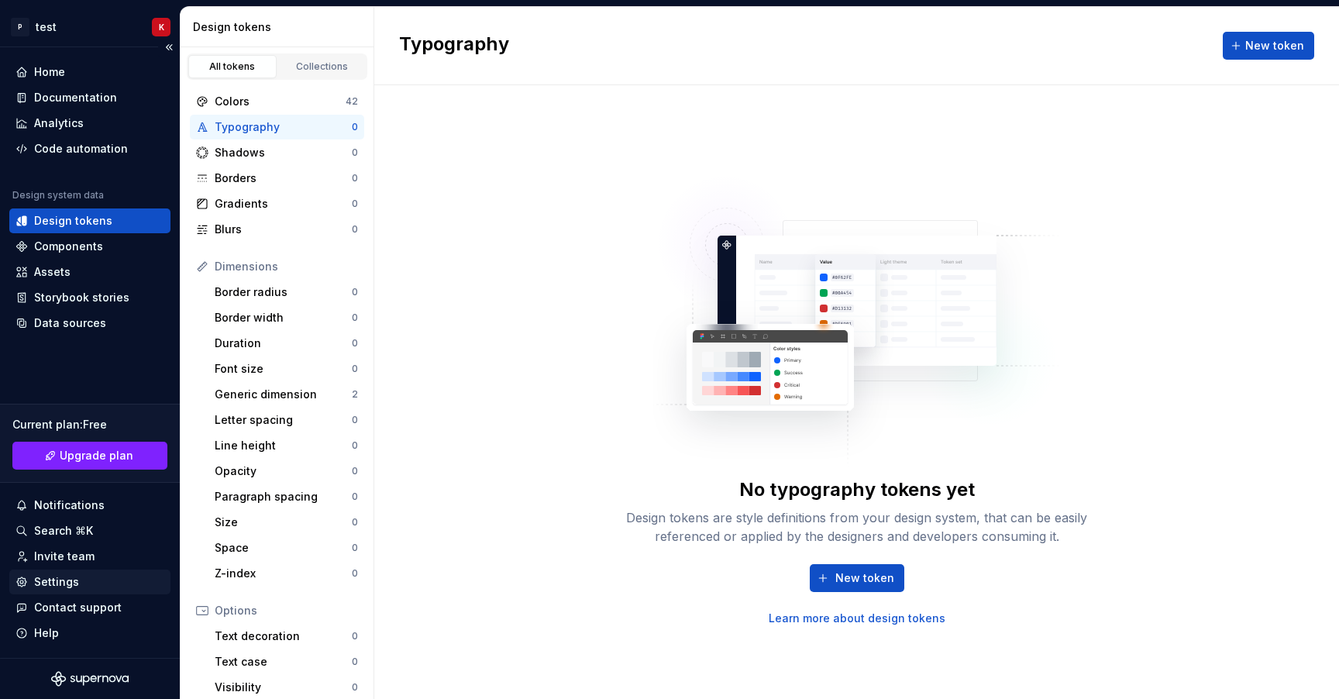
click at [60, 586] on div "Settings" at bounding box center [56, 582] width 45 height 16
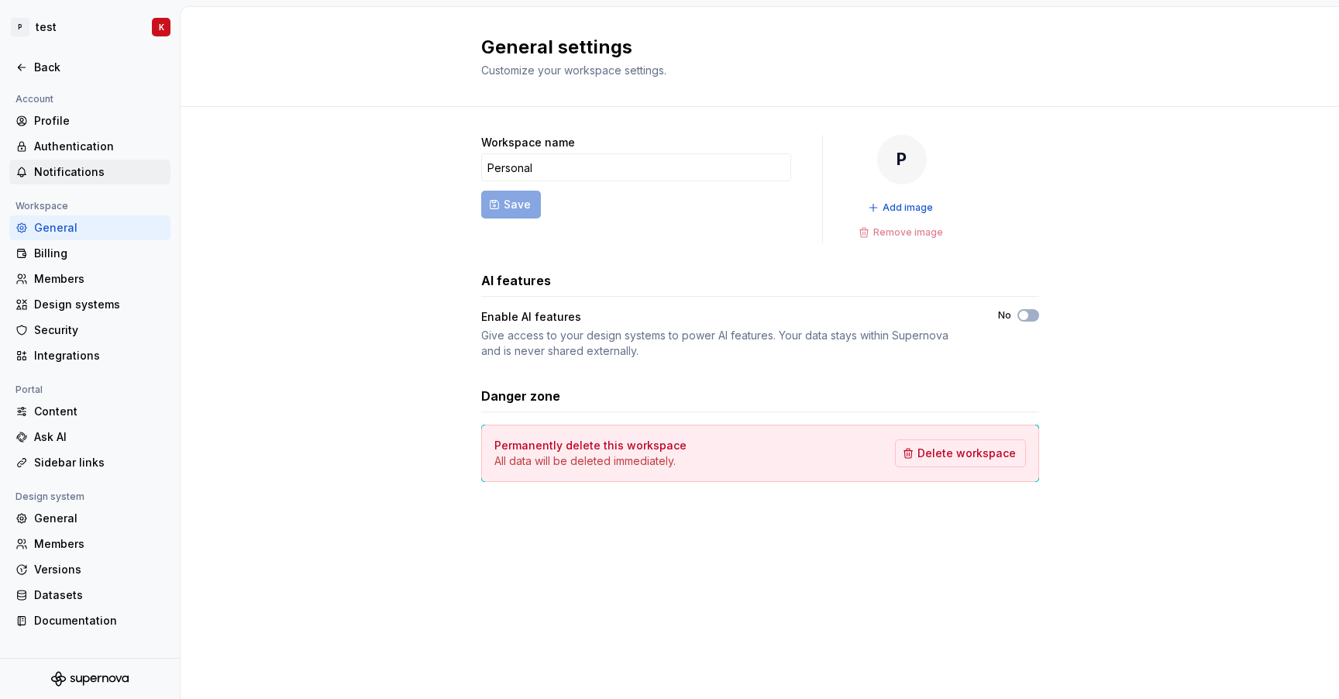
click at [99, 172] on div "Notifications" at bounding box center [99, 172] width 130 height 16
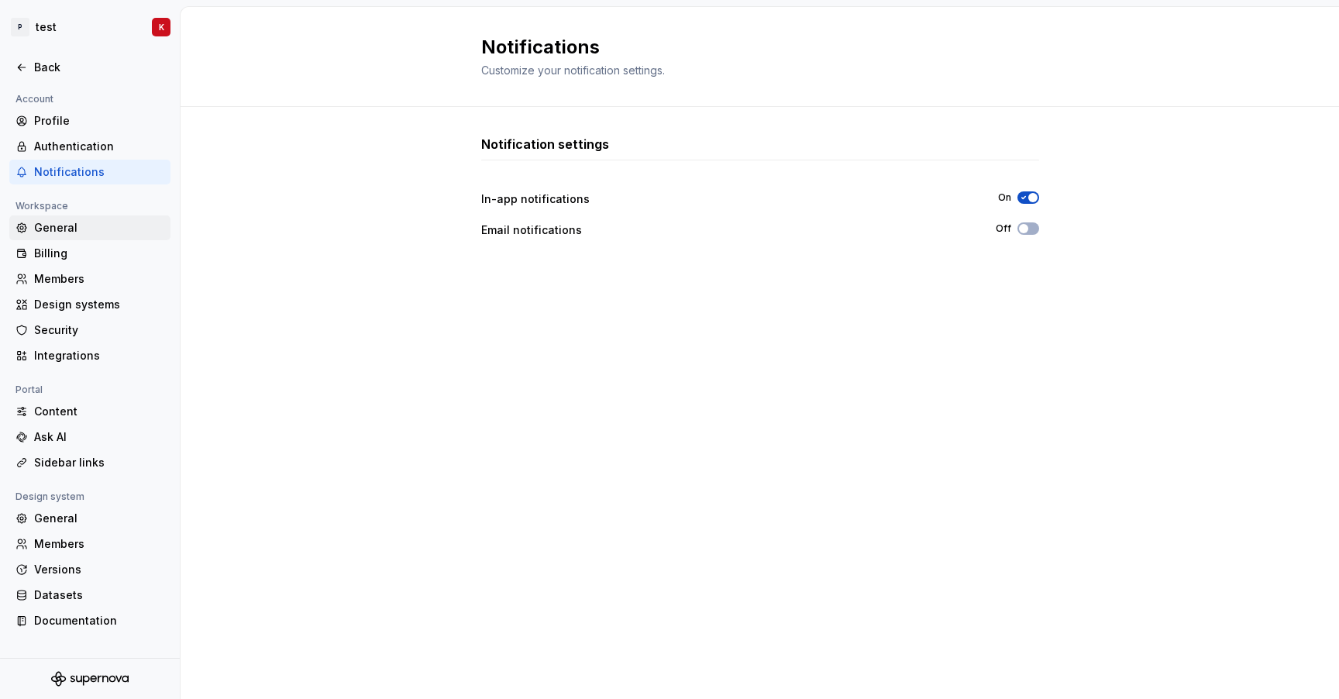
click at [108, 227] on div "General" at bounding box center [99, 228] width 130 height 16
